Goal: Find contact information: Find contact information

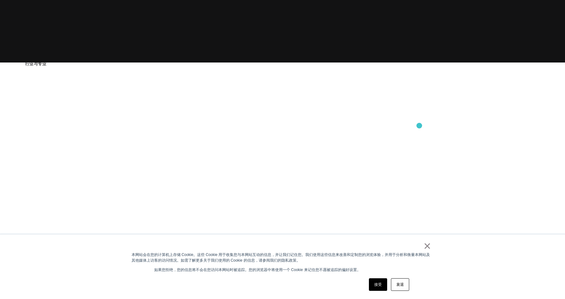
scroll to position [252, 0]
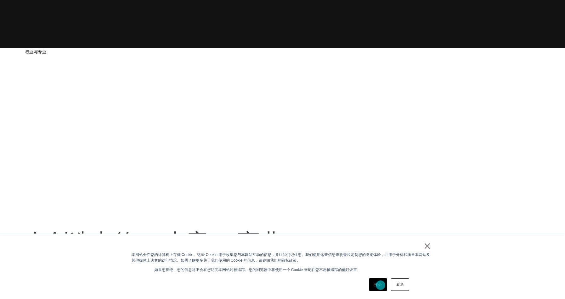
click at [380, 286] on font "接受" at bounding box center [378, 285] width 8 height 4
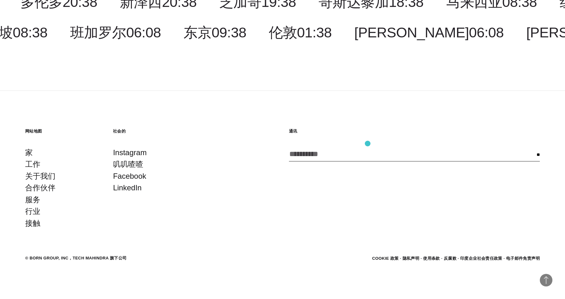
scroll to position [2047, 0]
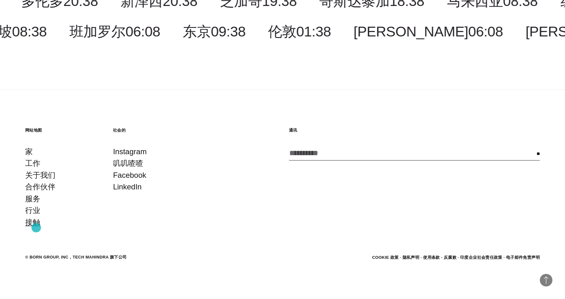
click at [36, 228] on link "接触" at bounding box center [32, 223] width 15 height 12
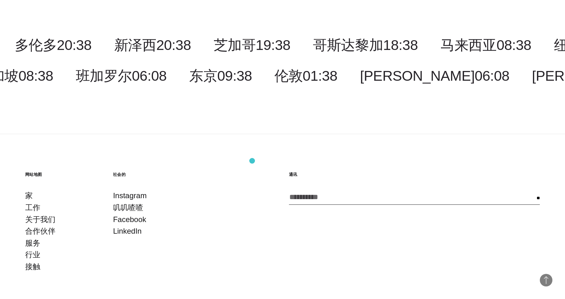
scroll to position [1511, 0]
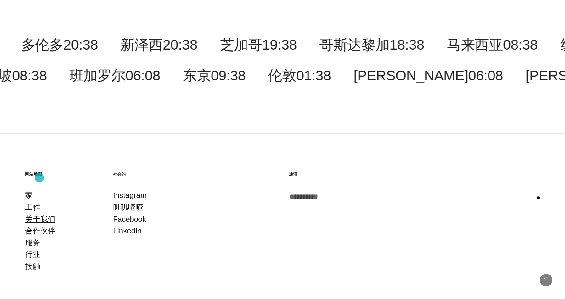
click at [39, 215] on font "关于我们" at bounding box center [40, 219] width 30 height 8
